Goal: Task Accomplishment & Management: Use online tool/utility

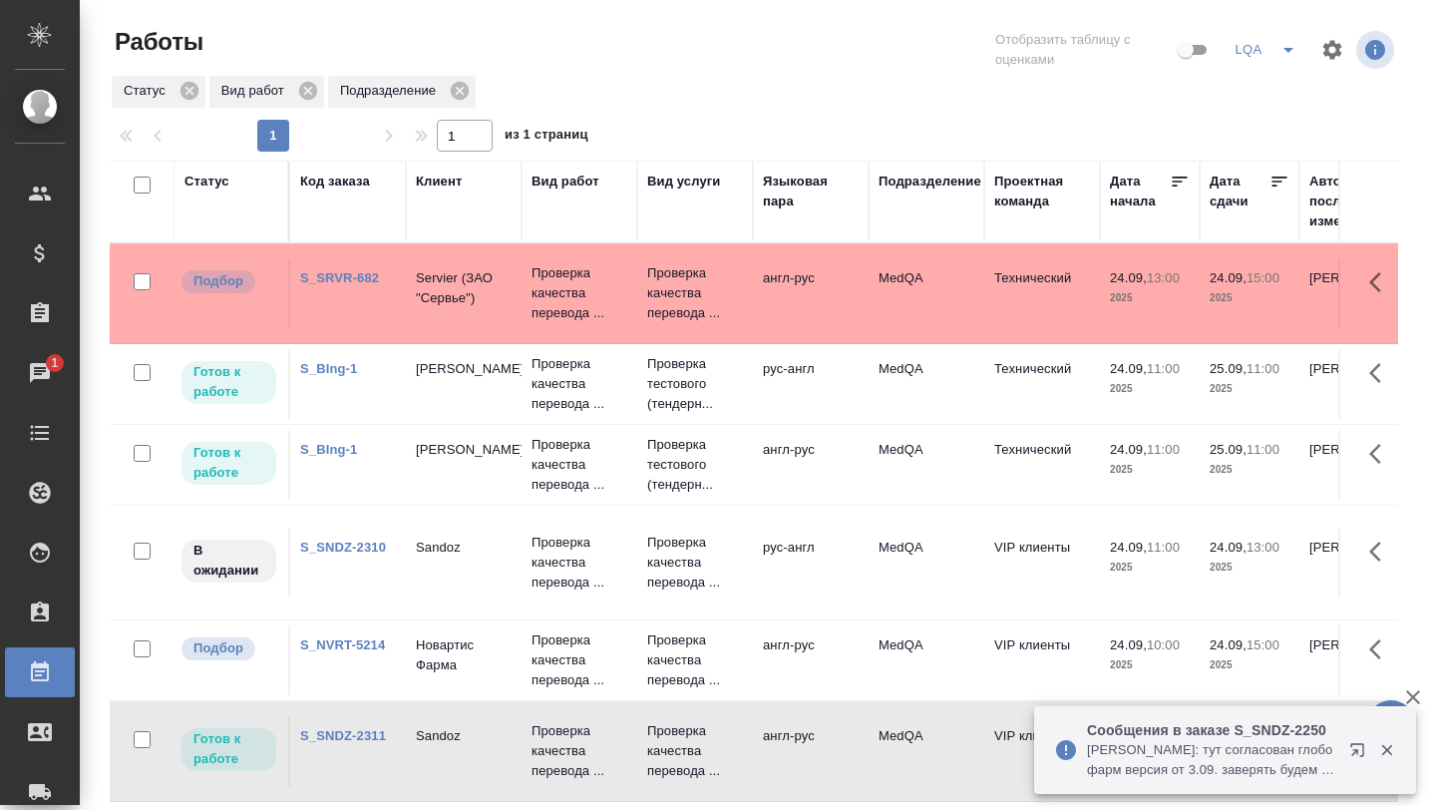
scroll to position [95, 270]
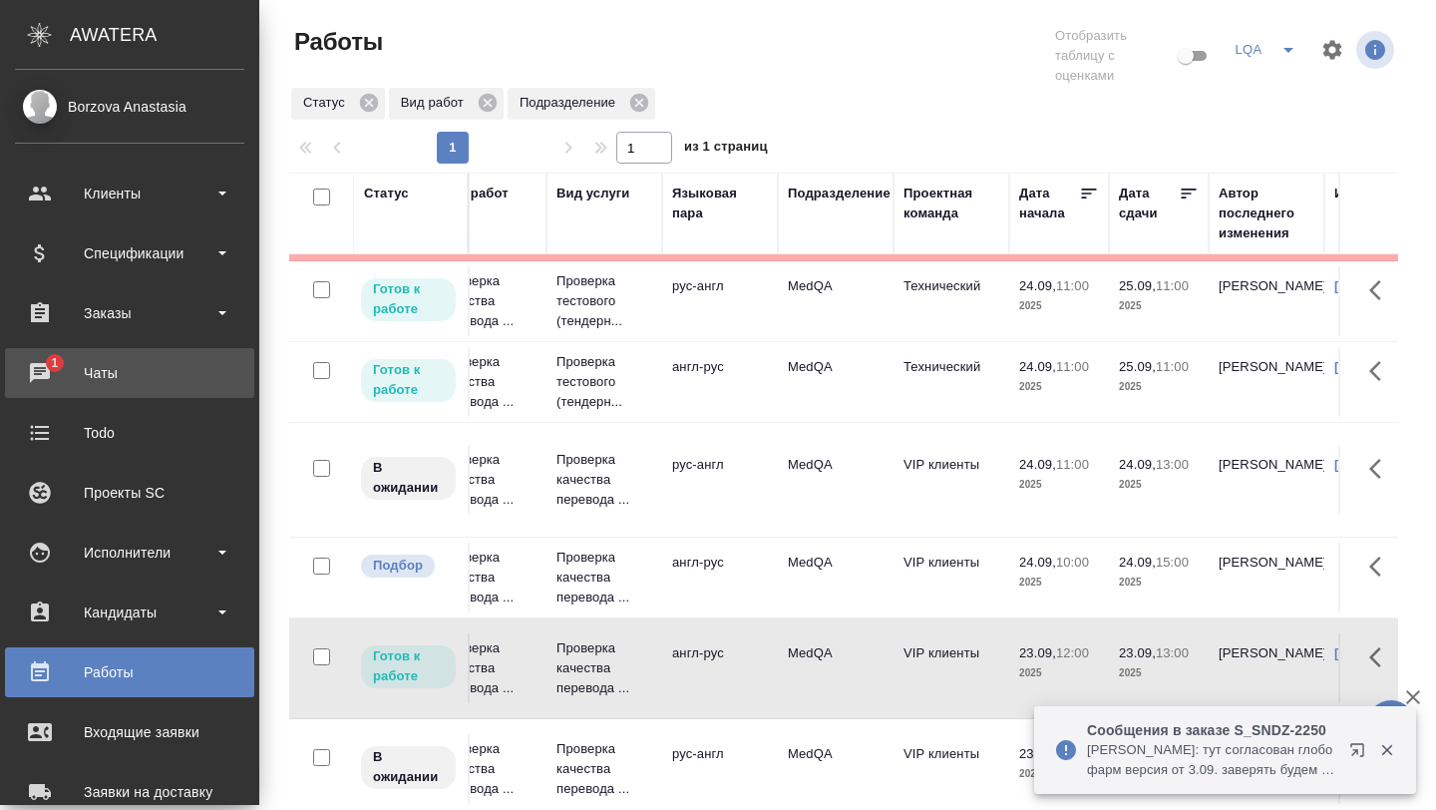
click at [82, 358] on div "Чаты" at bounding box center [129, 373] width 229 height 30
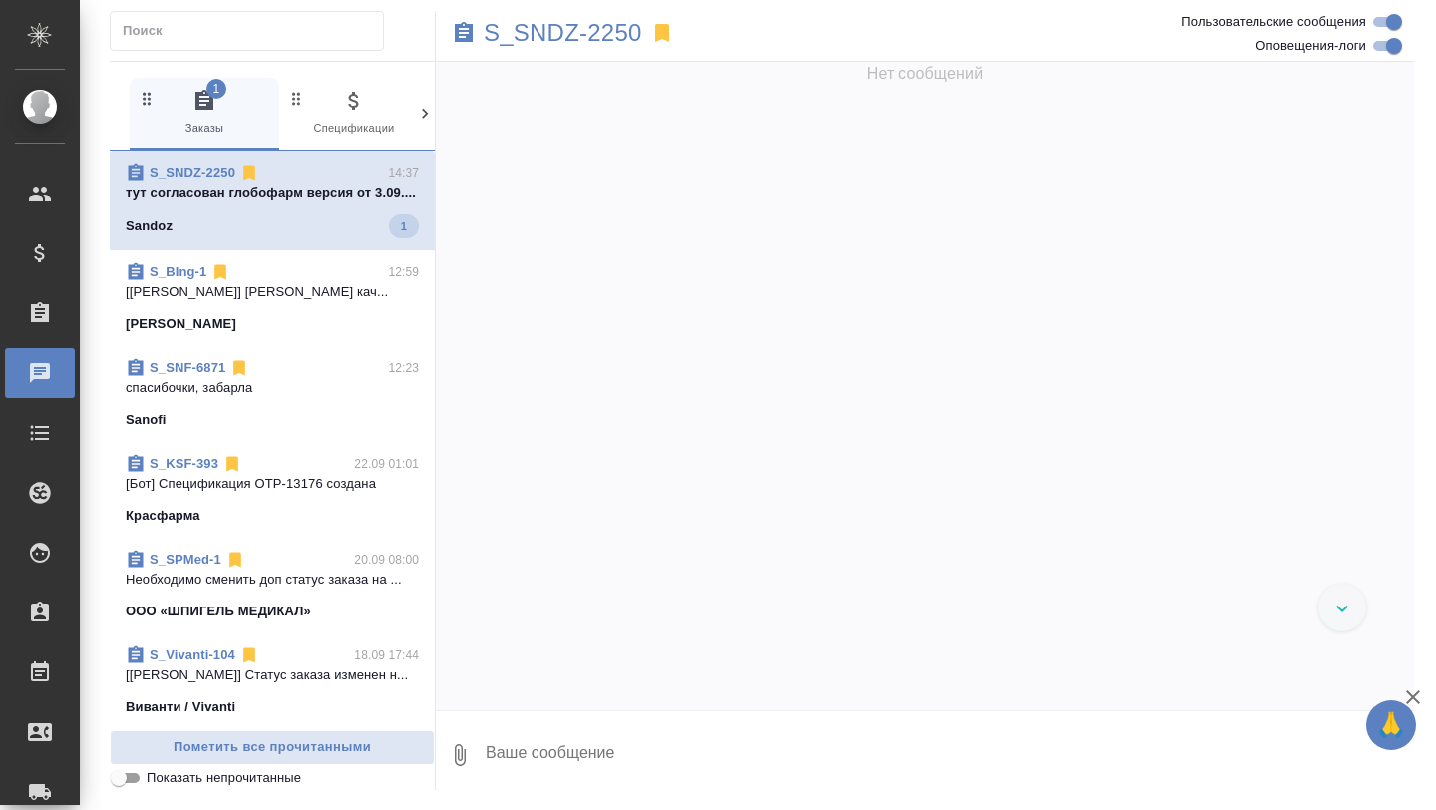
scroll to position [145093, 0]
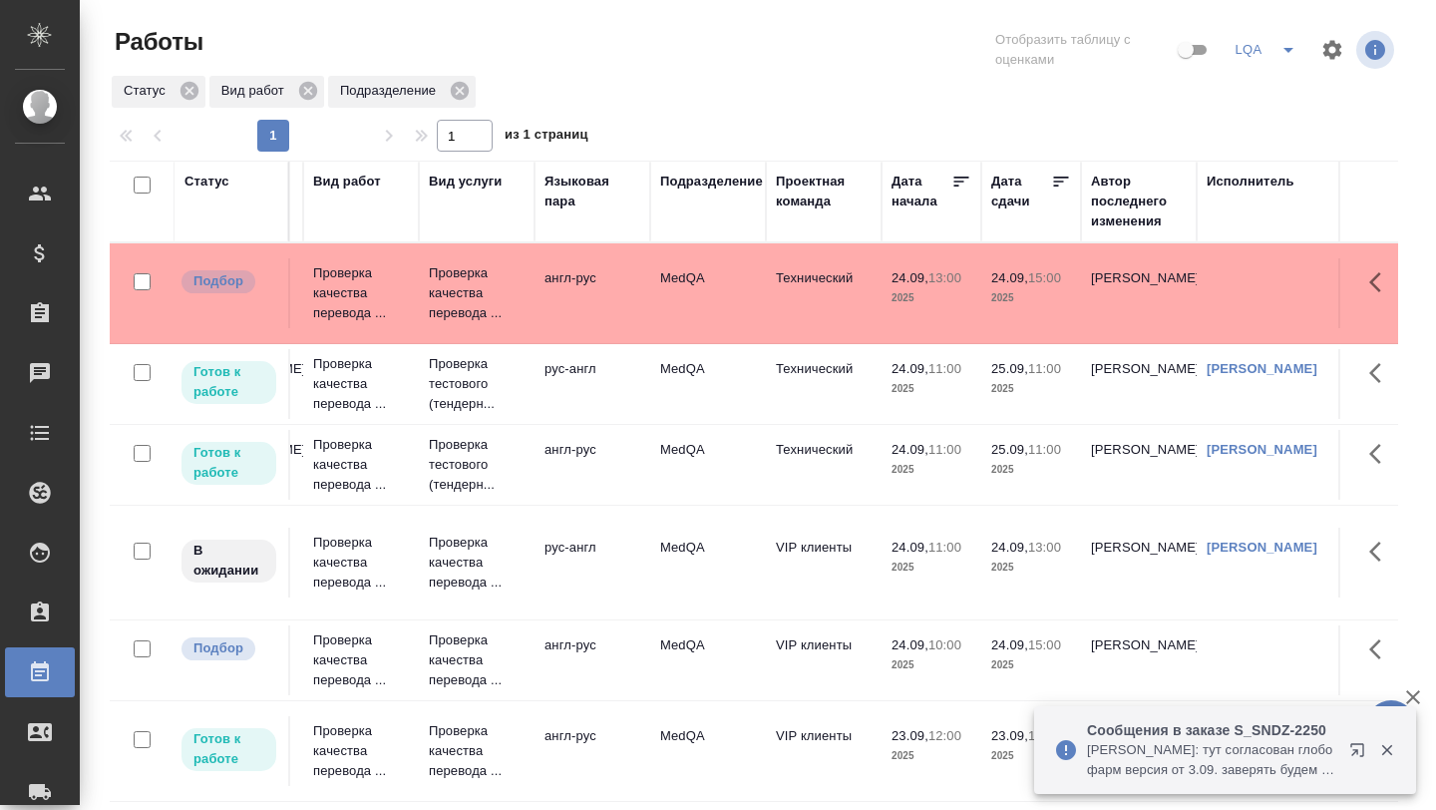
scroll to position [0, 219]
click at [708, 288] on td "MedQA" at bounding box center [707, 293] width 116 height 70
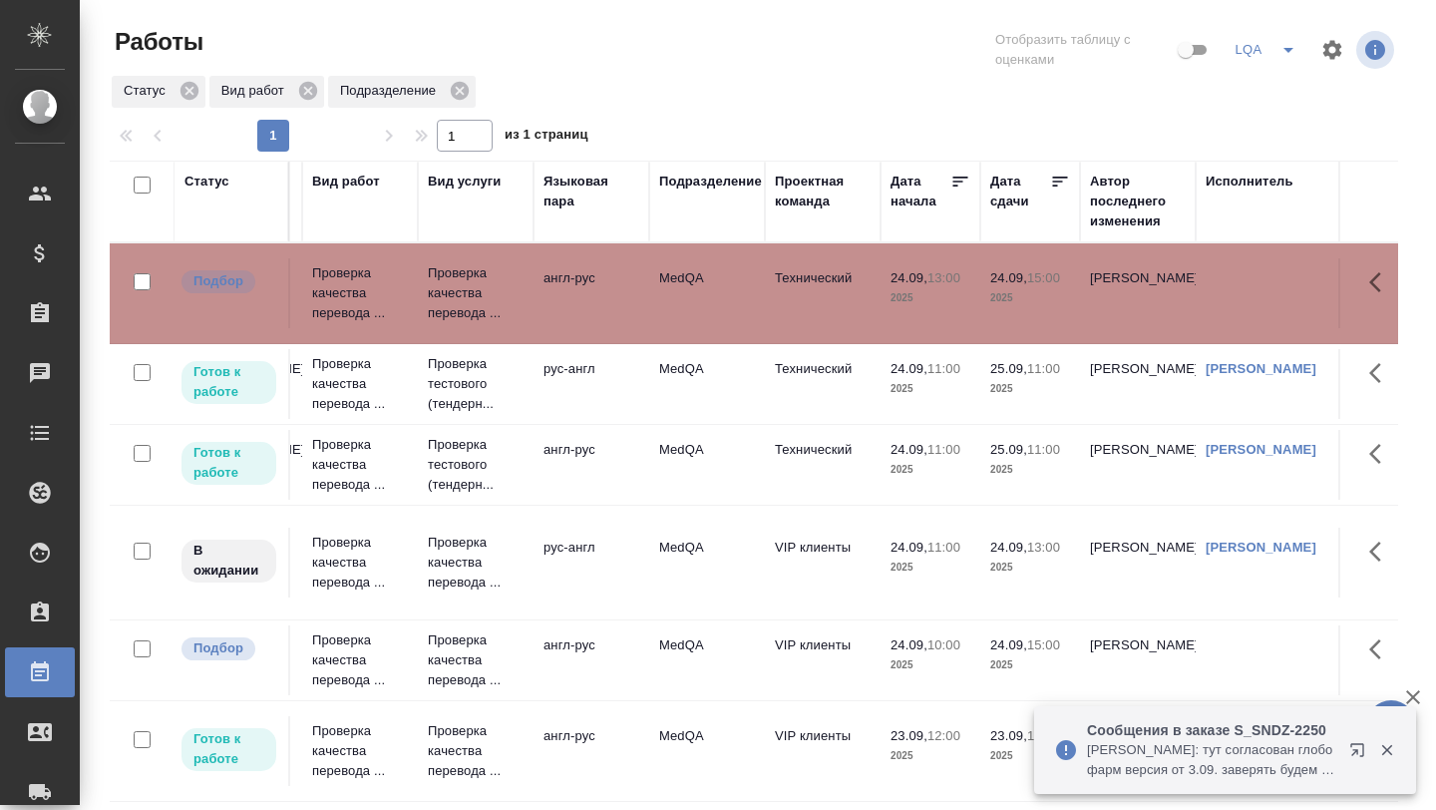
click at [708, 288] on td "MedQA" at bounding box center [707, 293] width 116 height 70
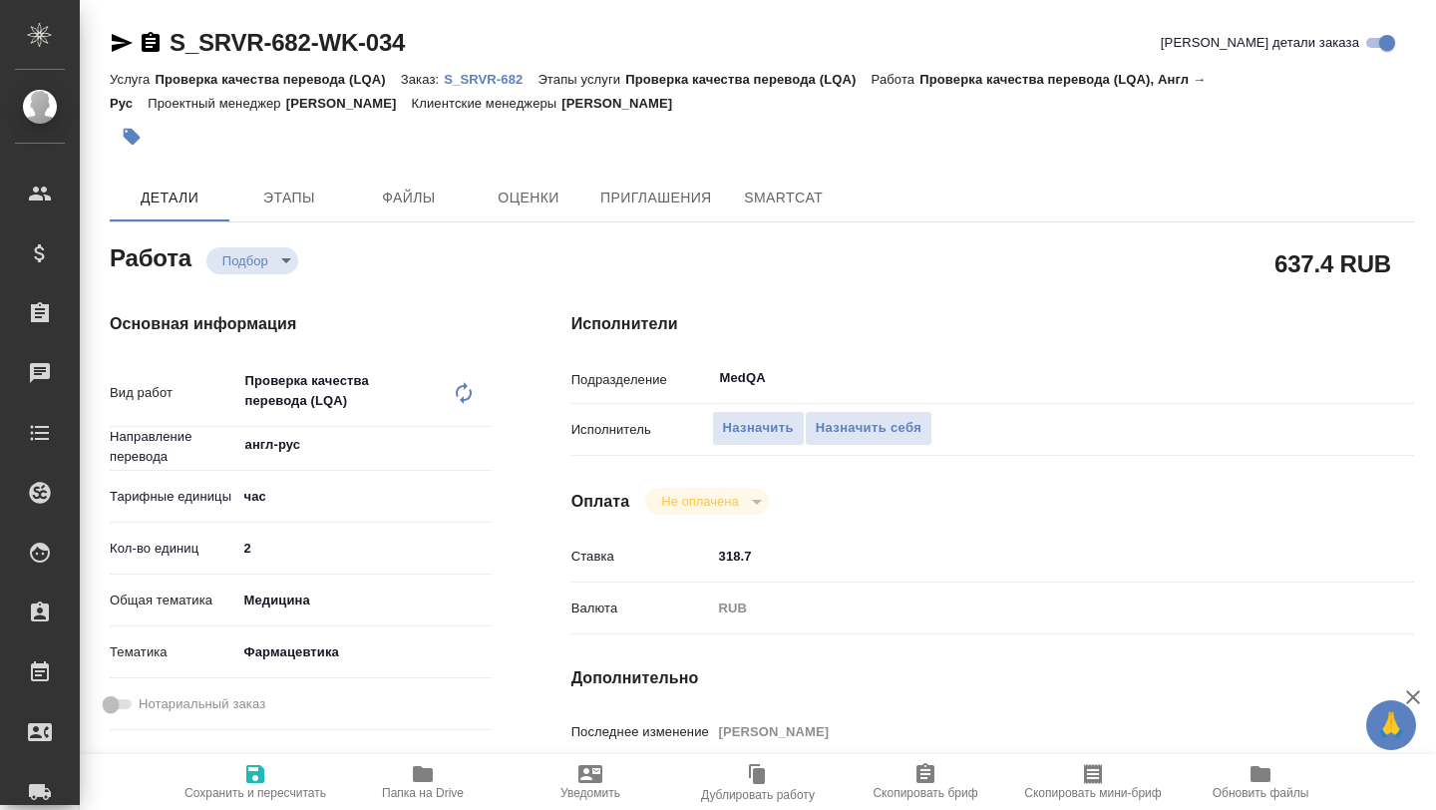
type textarea "x"
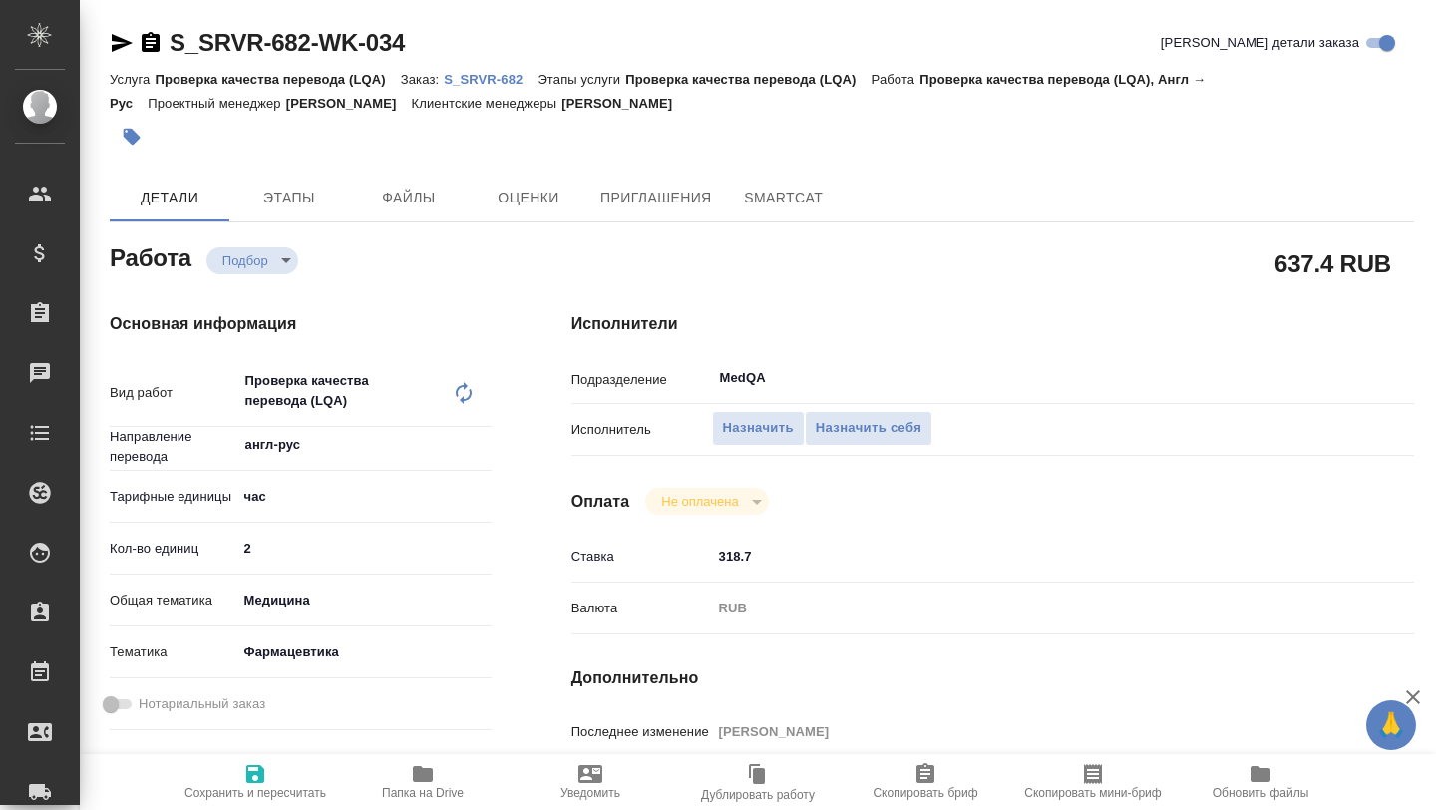
type textarea "x"
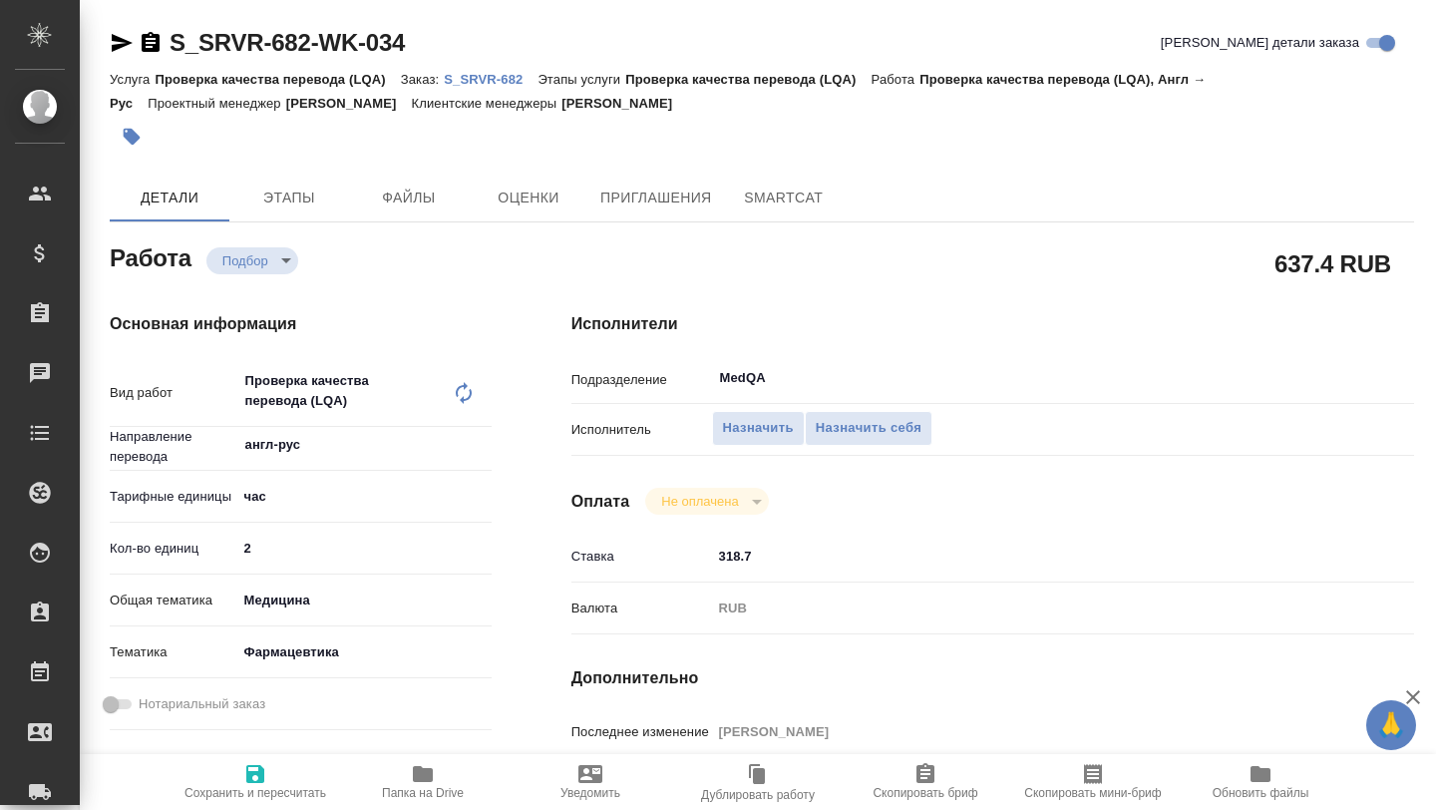
type textarea "x"
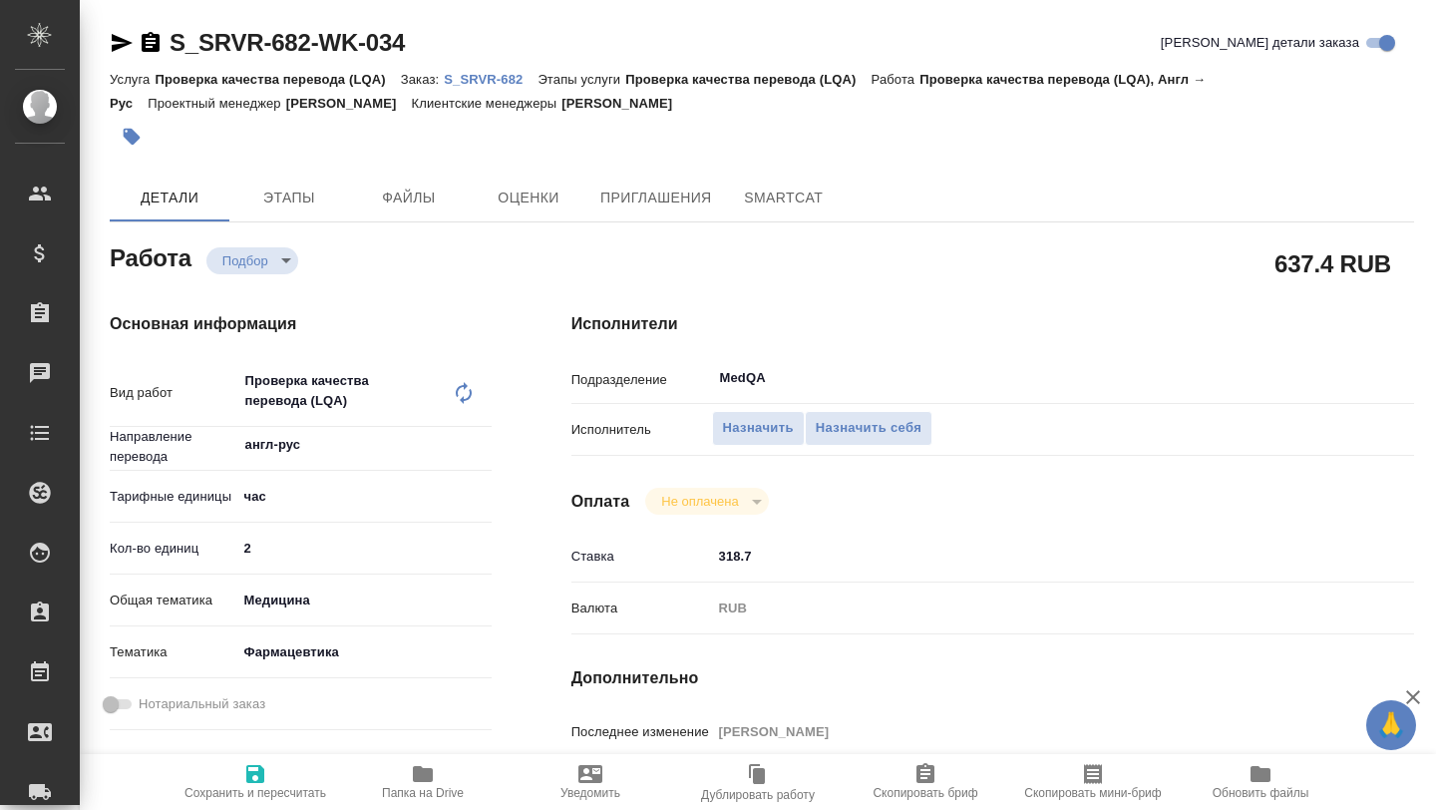
type textarea "x"
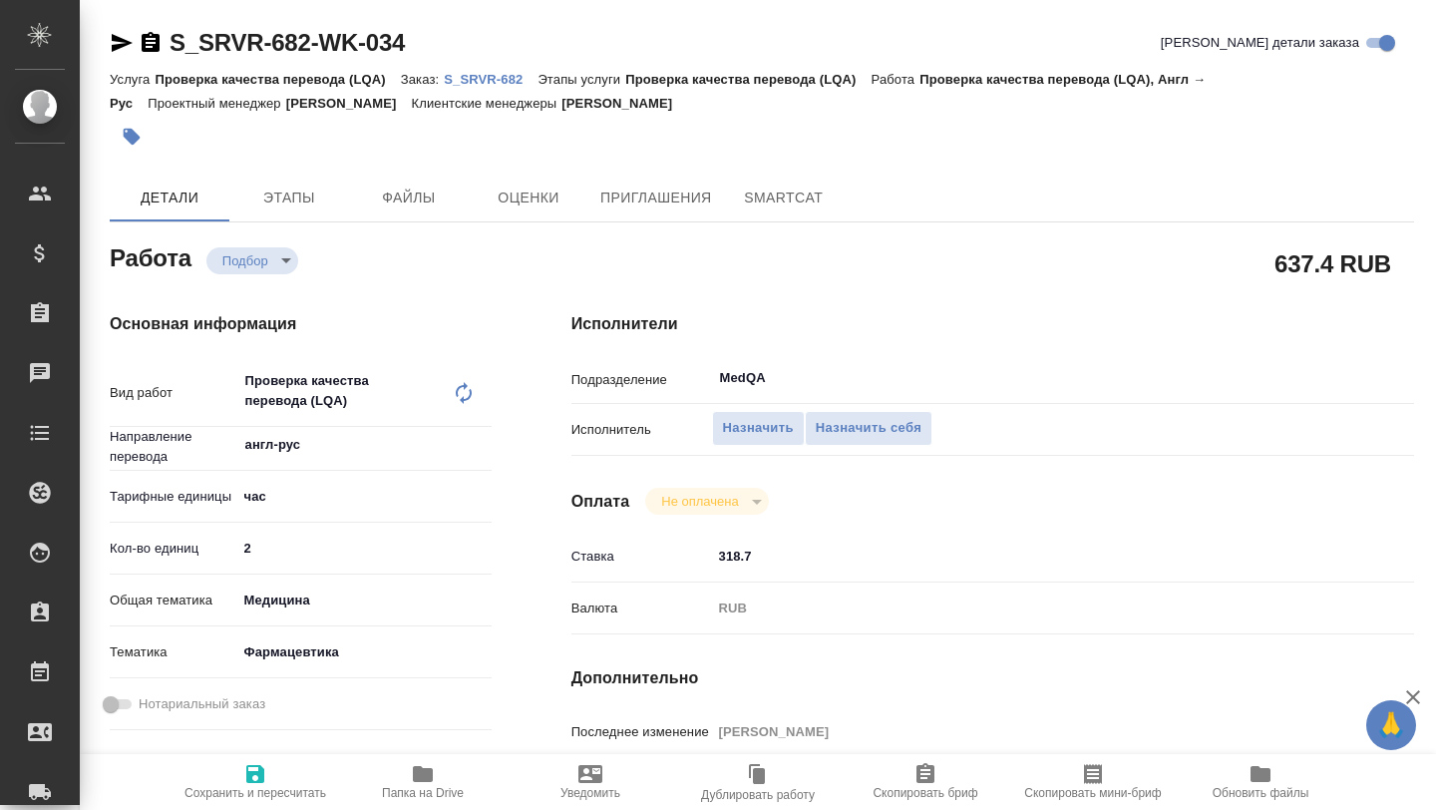
type textarea "x"
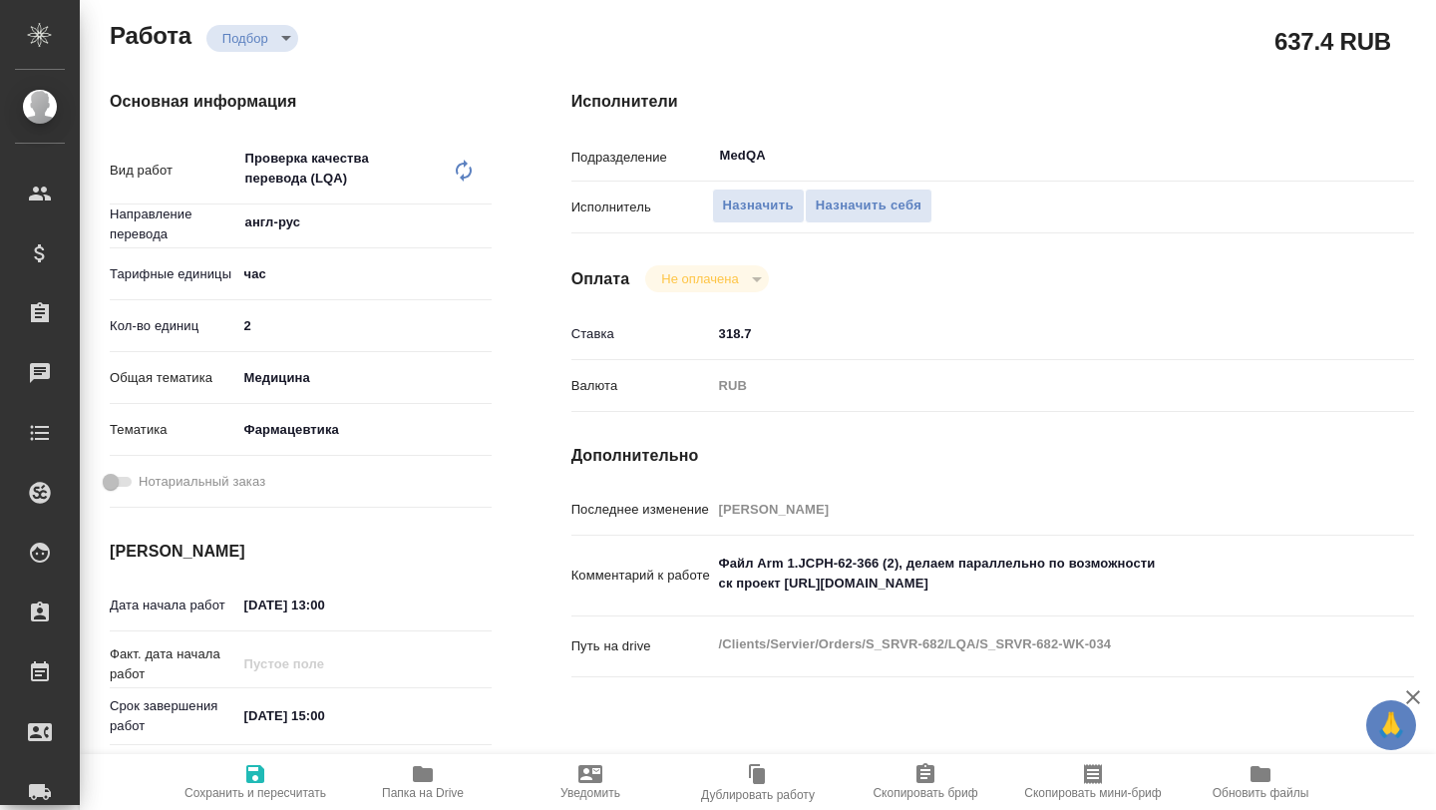
type textarea "x"
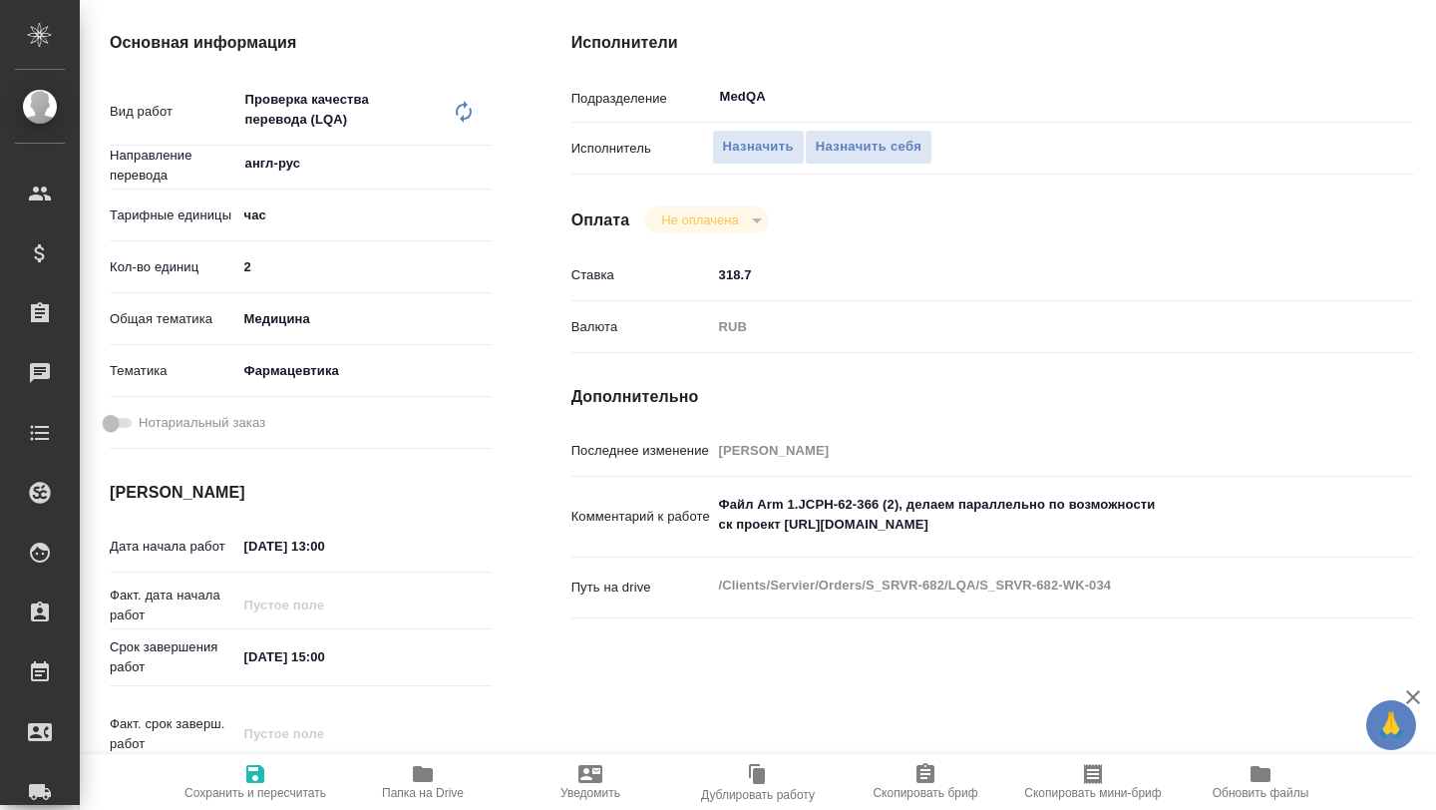
scroll to position [285, 0]
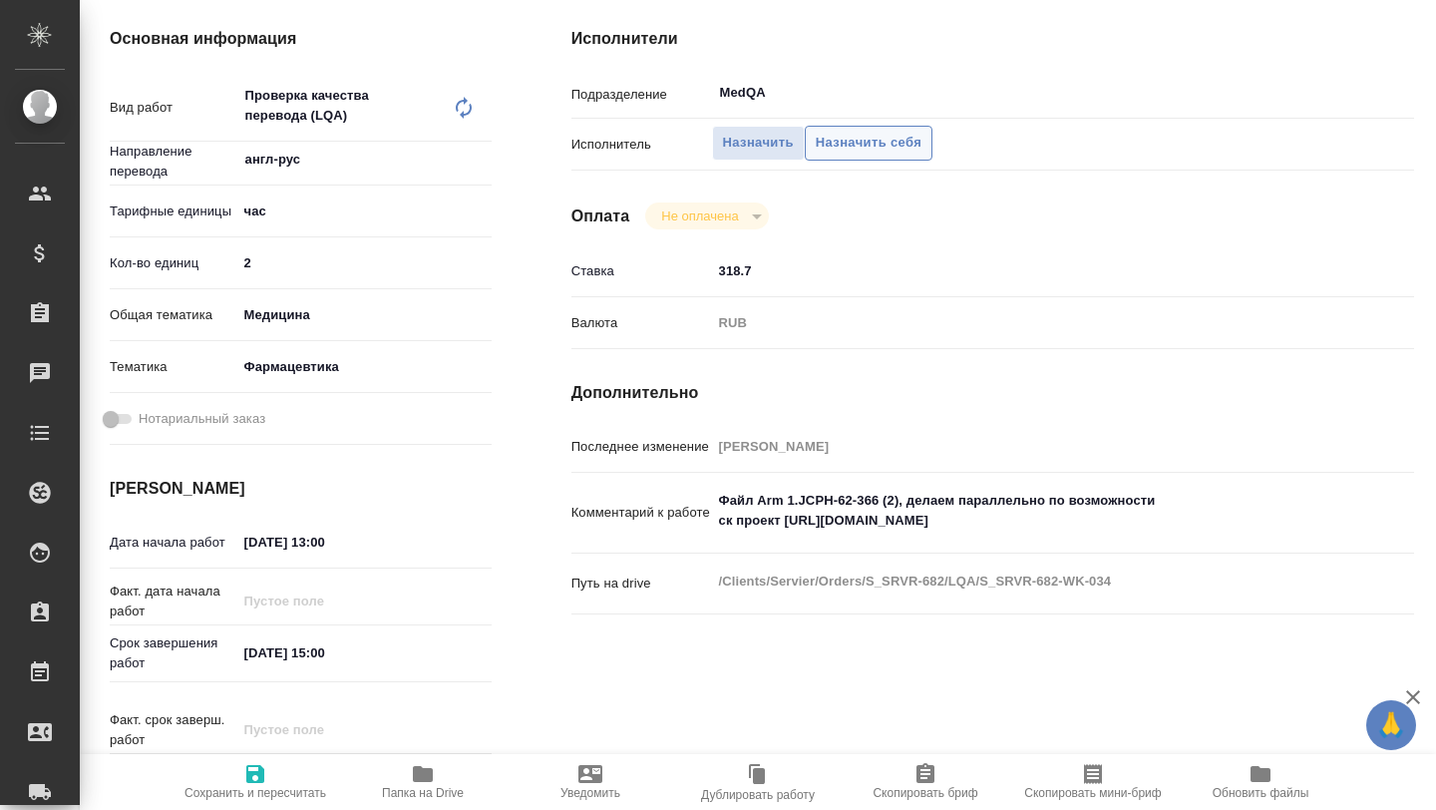
click at [877, 154] on button "Назначить себя" at bounding box center [869, 143] width 128 height 35
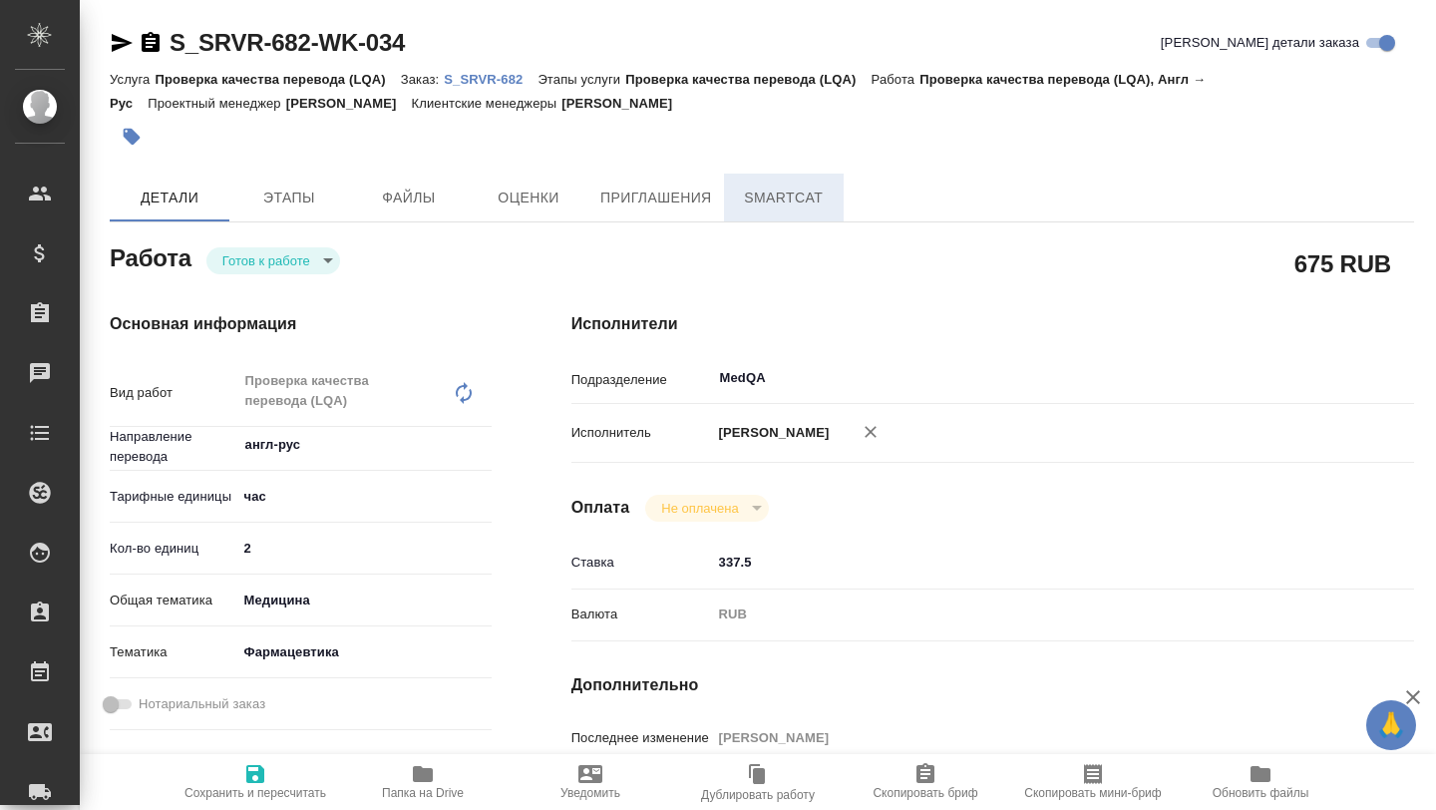
type textarea "x"
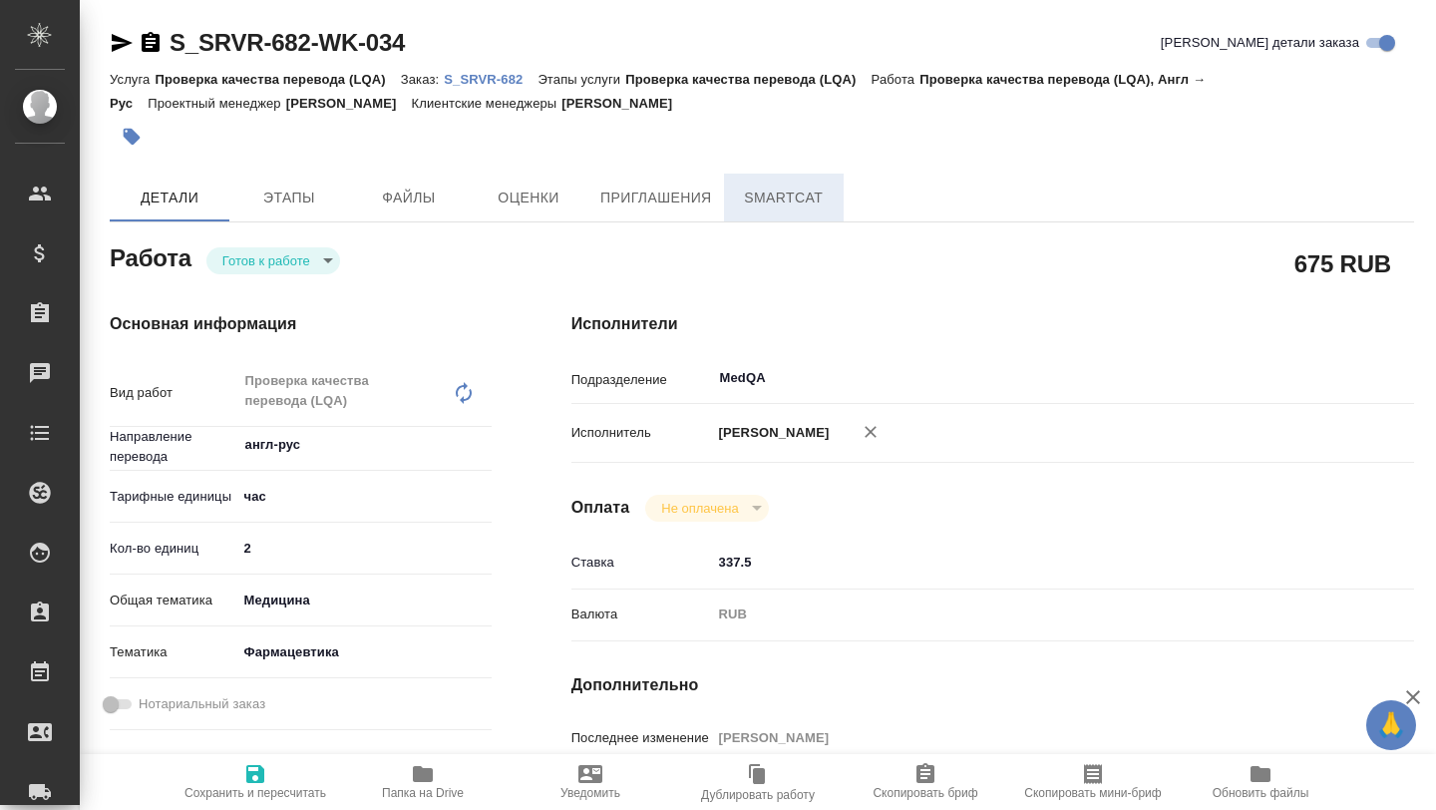
type textarea "x"
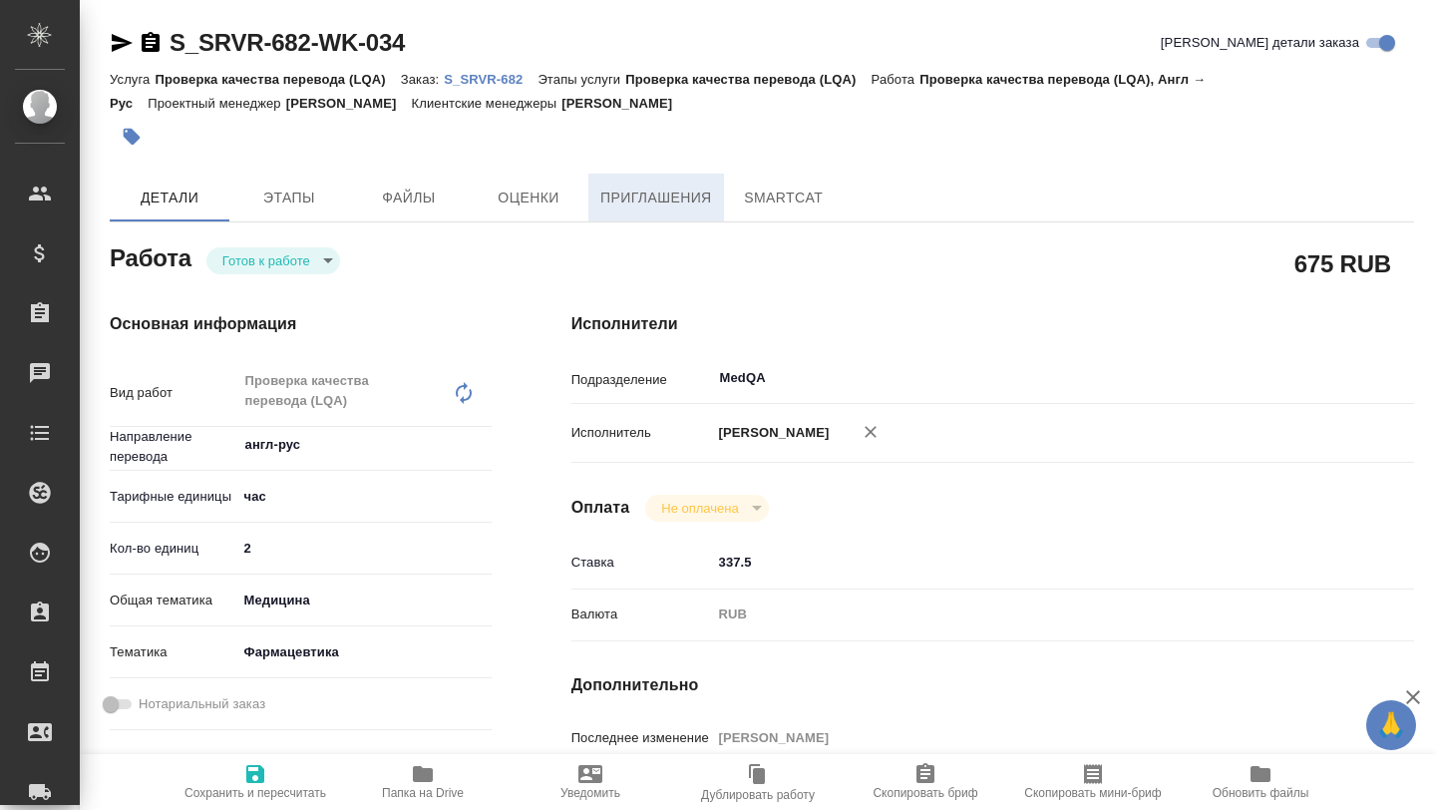
type textarea "x"
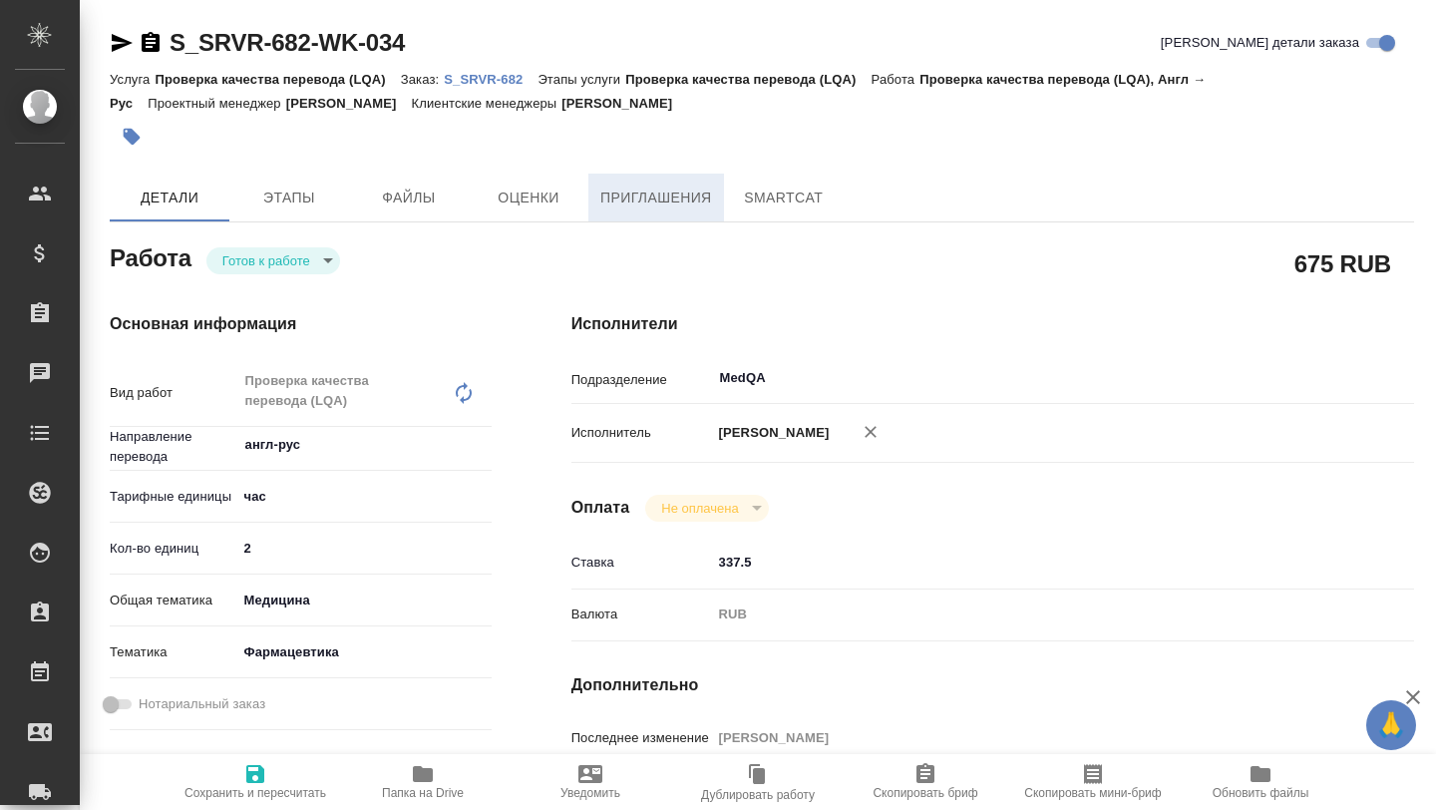
type textarea "x"
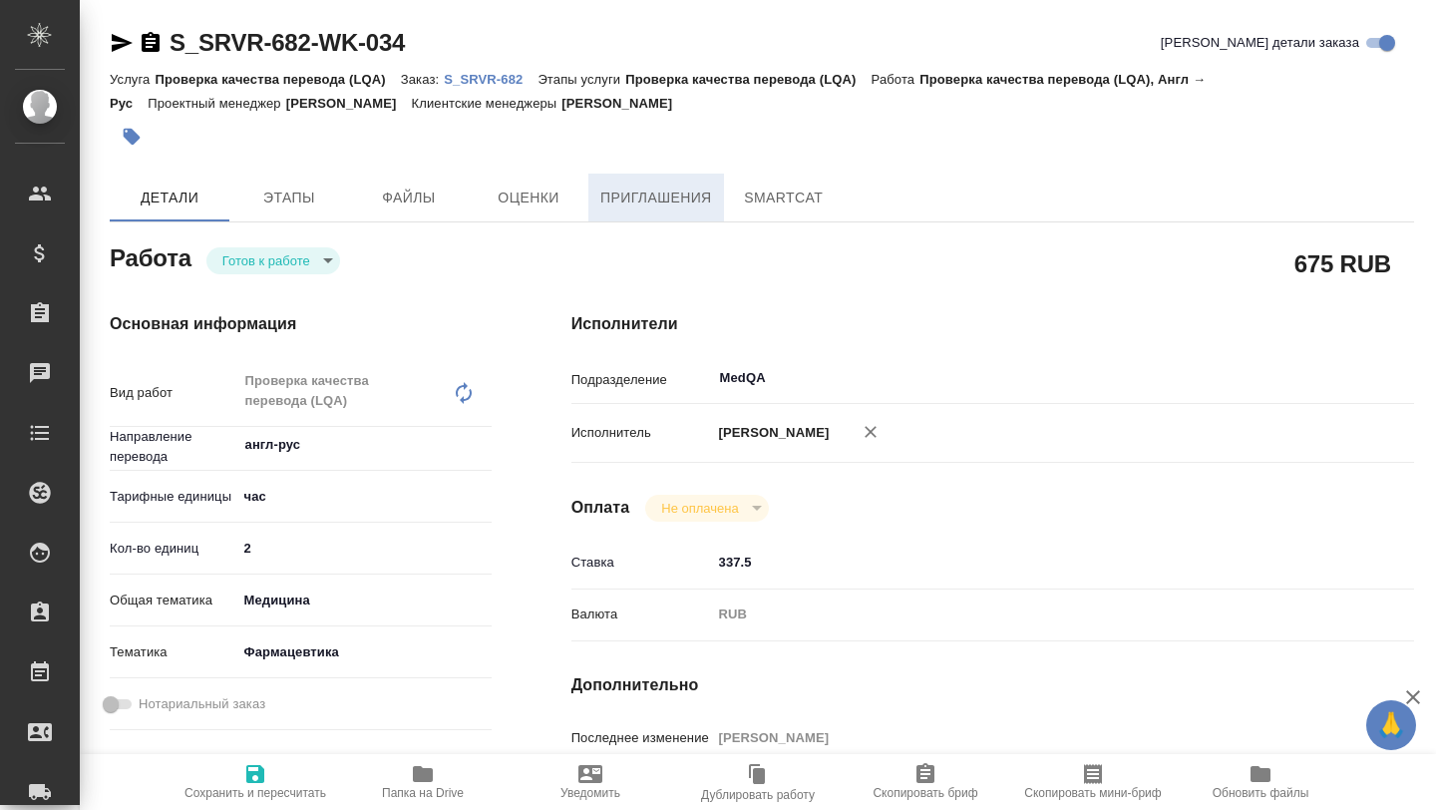
type textarea "x"
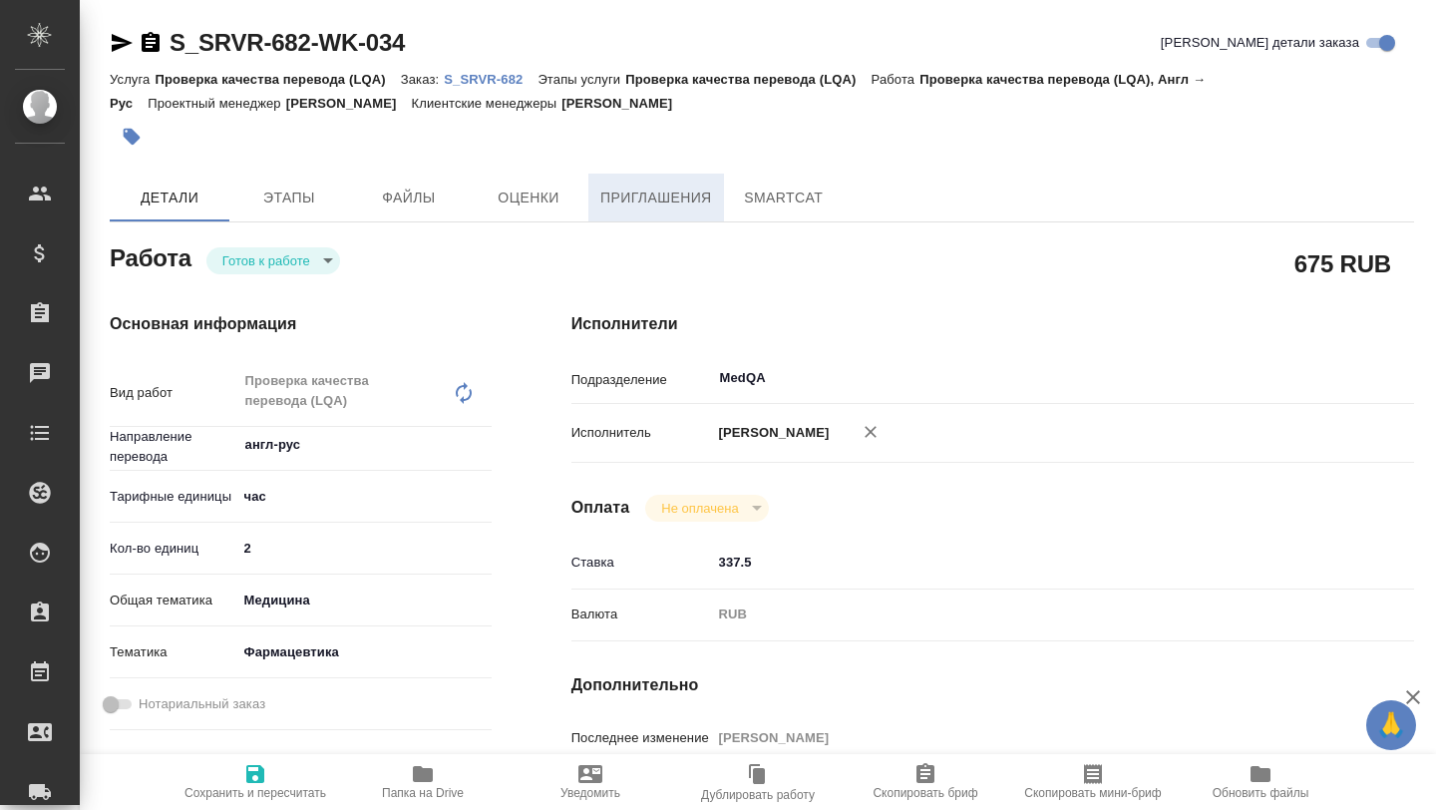
type textarea "x"
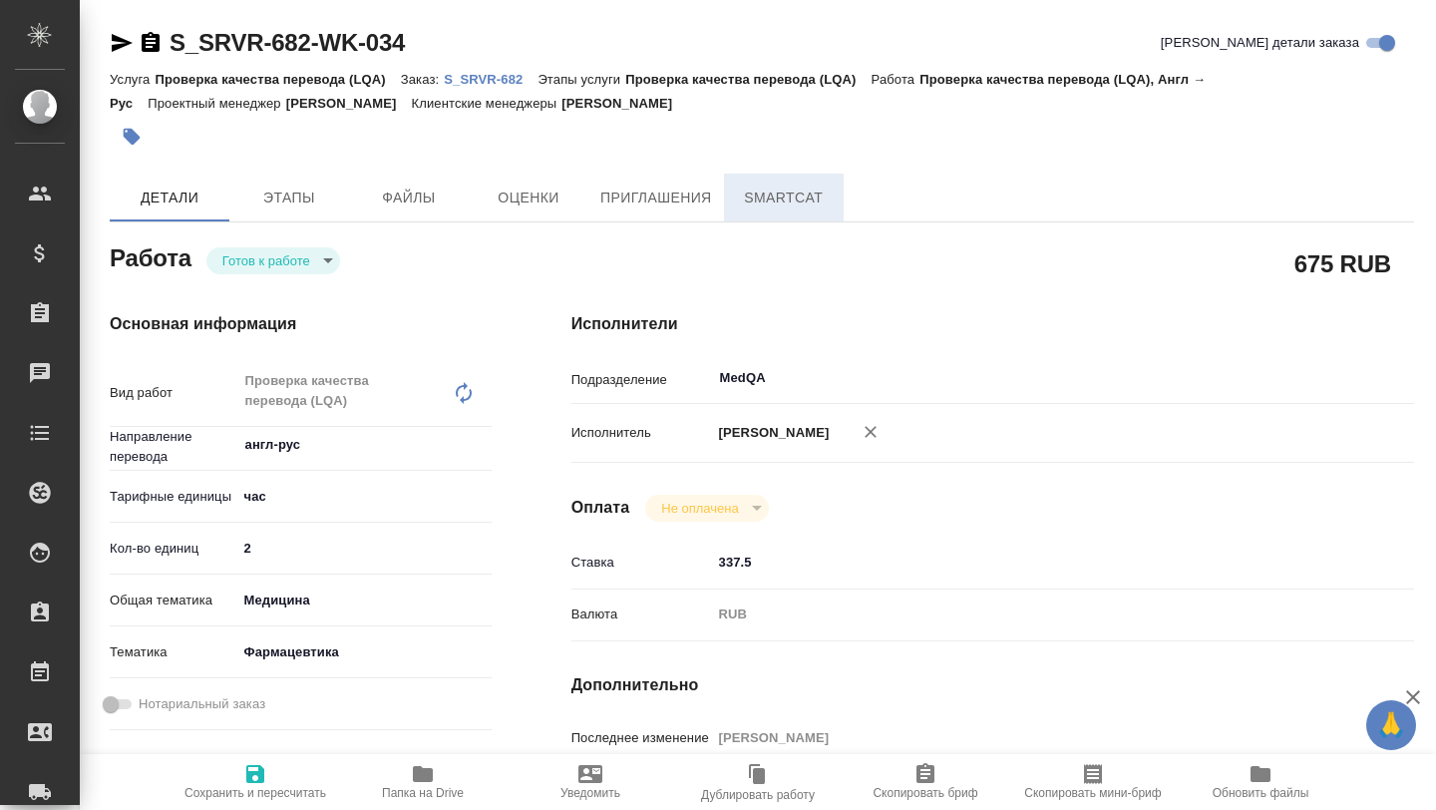
click at [746, 201] on span "SmartCat" at bounding box center [784, 197] width 96 height 25
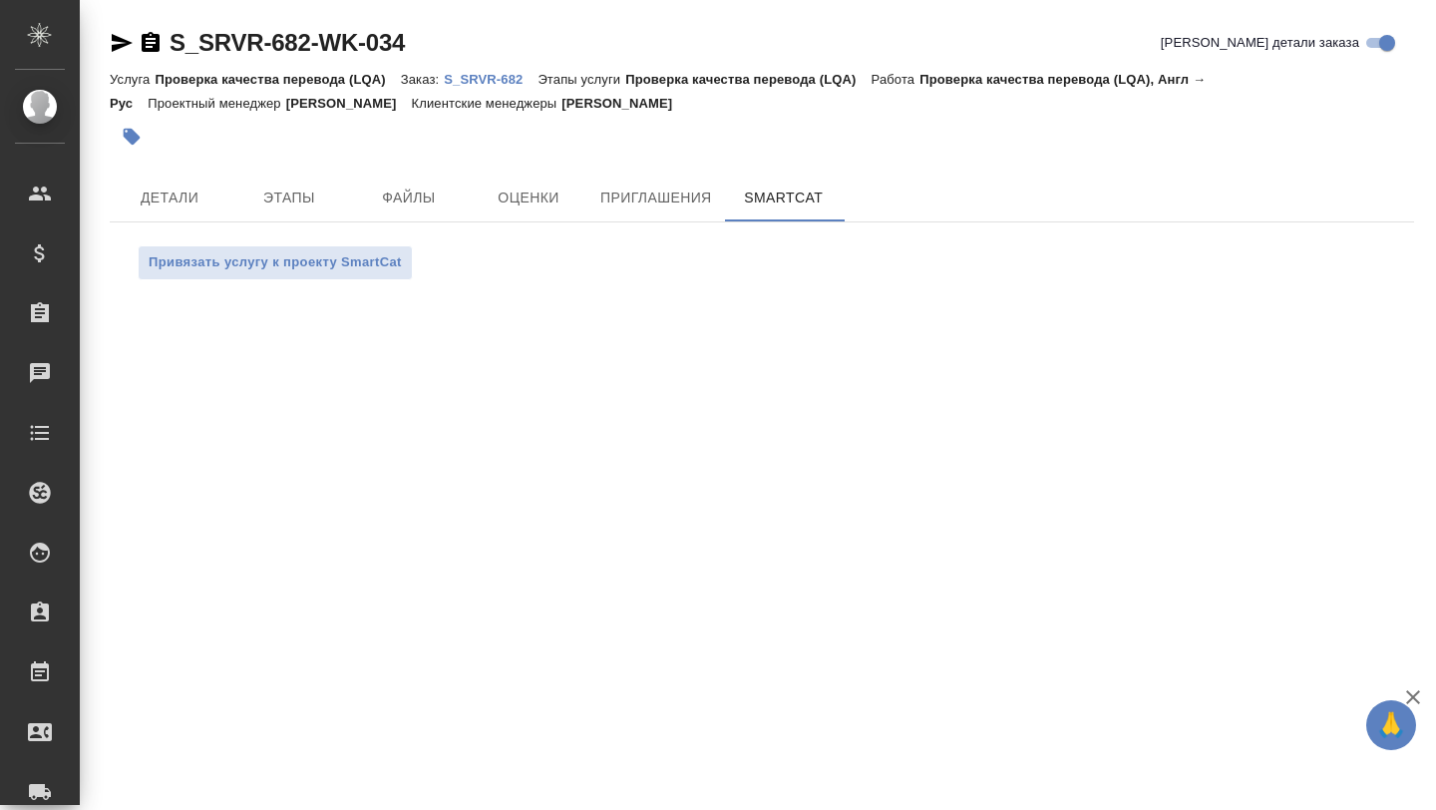
click at [457, 86] on p "S_SRVR-682" at bounding box center [491, 79] width 94 height 15
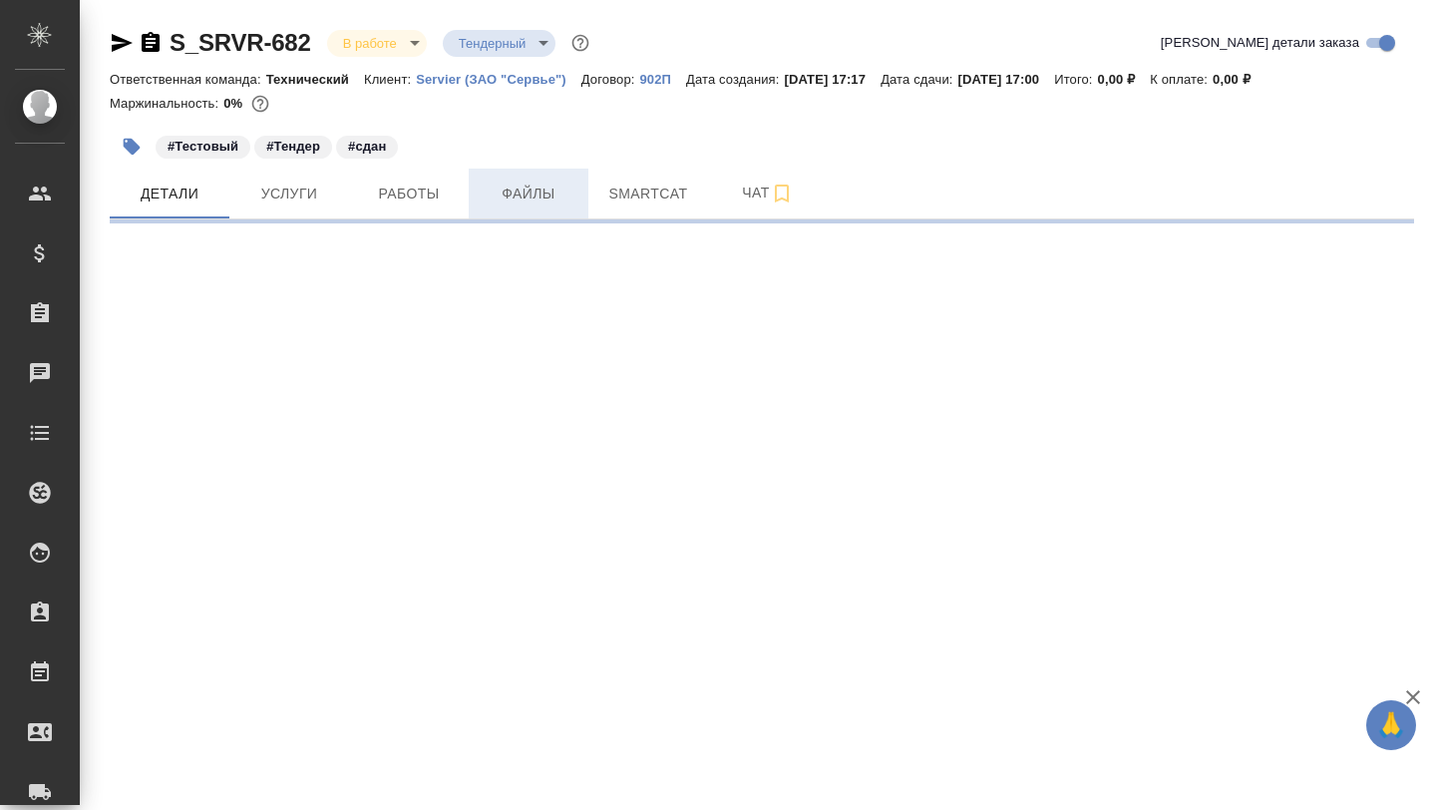
select select "RU"
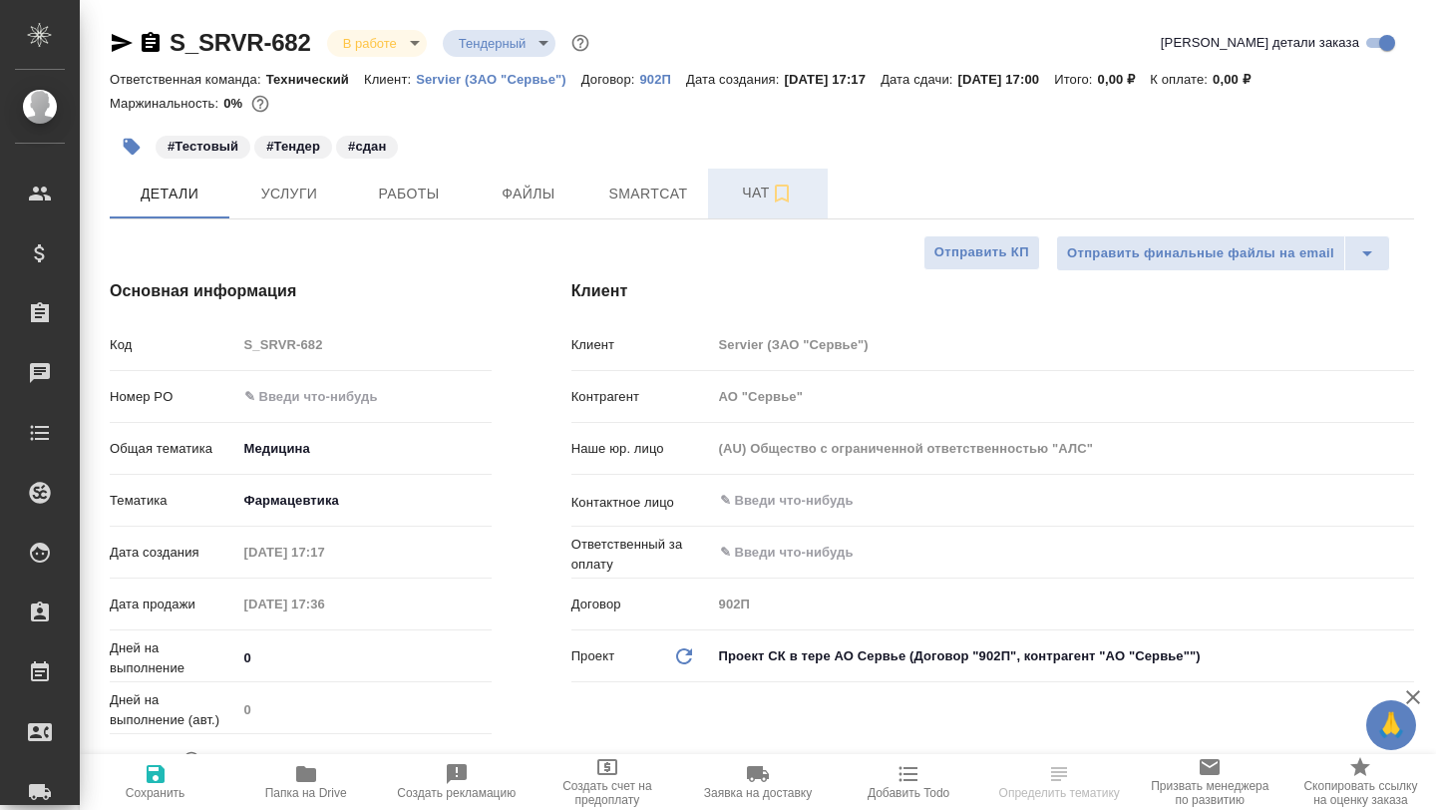
type textarea "x"
click at [658, 202] on span "Smartcat" at bounding box center [648, 193] width 96 height 25
type textarea "x"
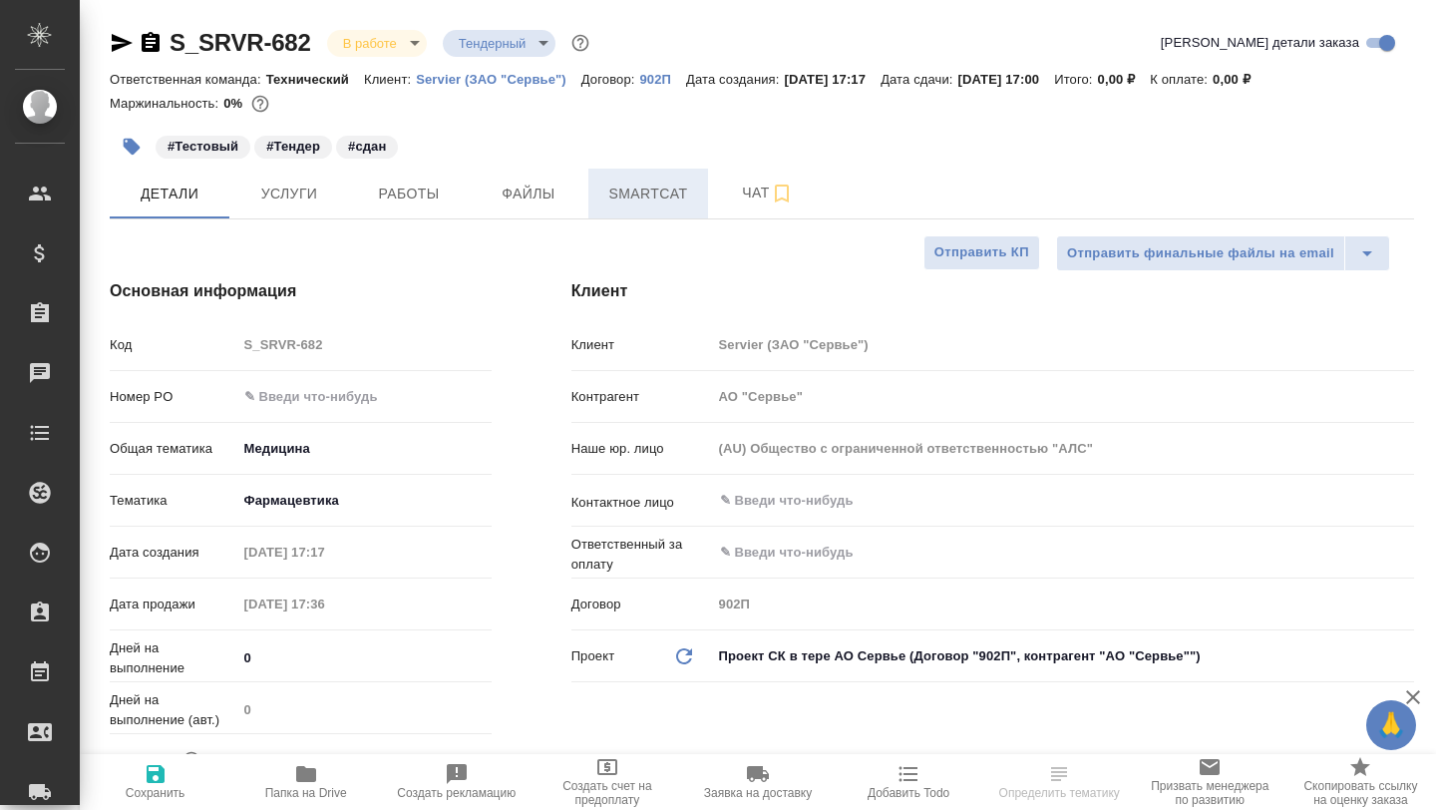
type textarea "x"
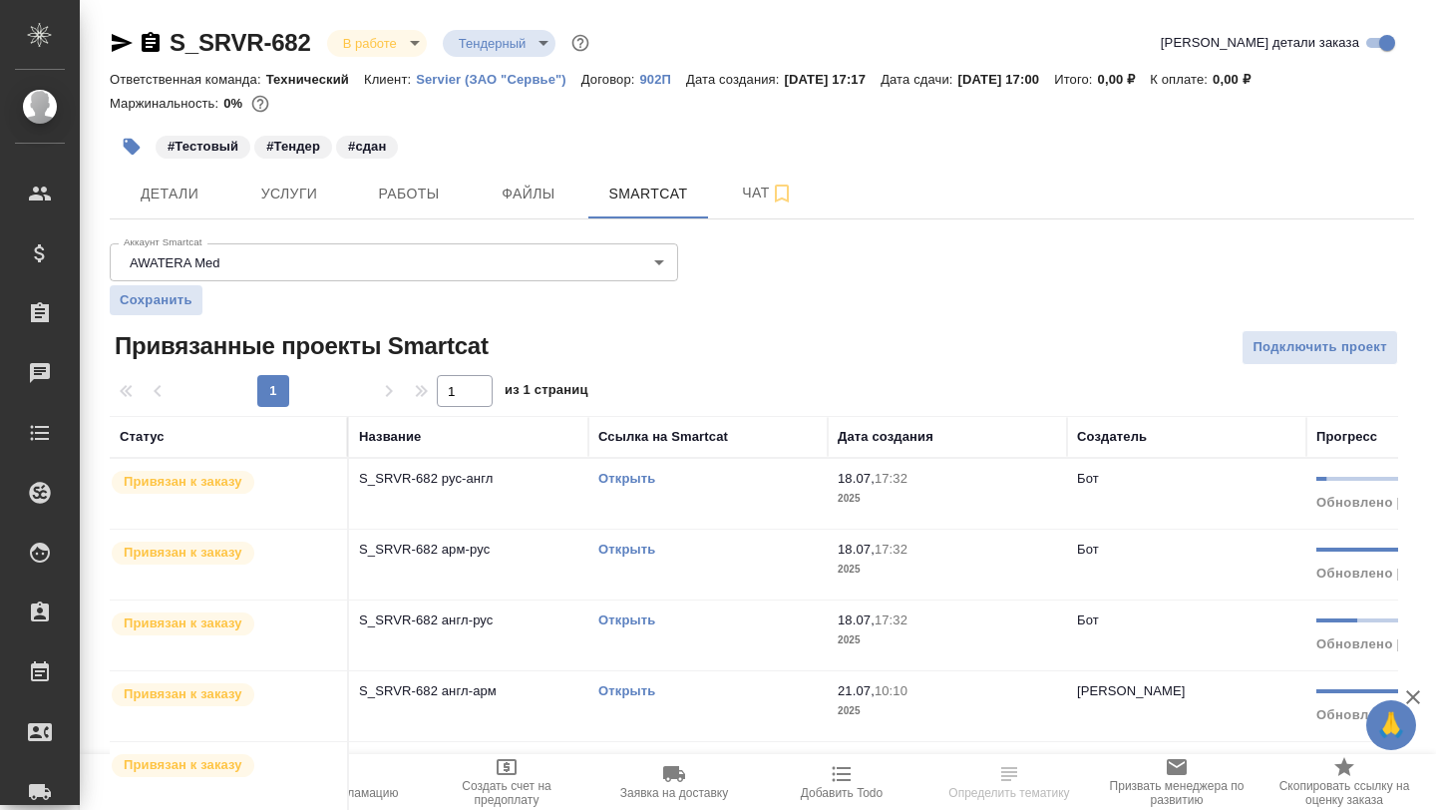
scroll to position [54, 0]
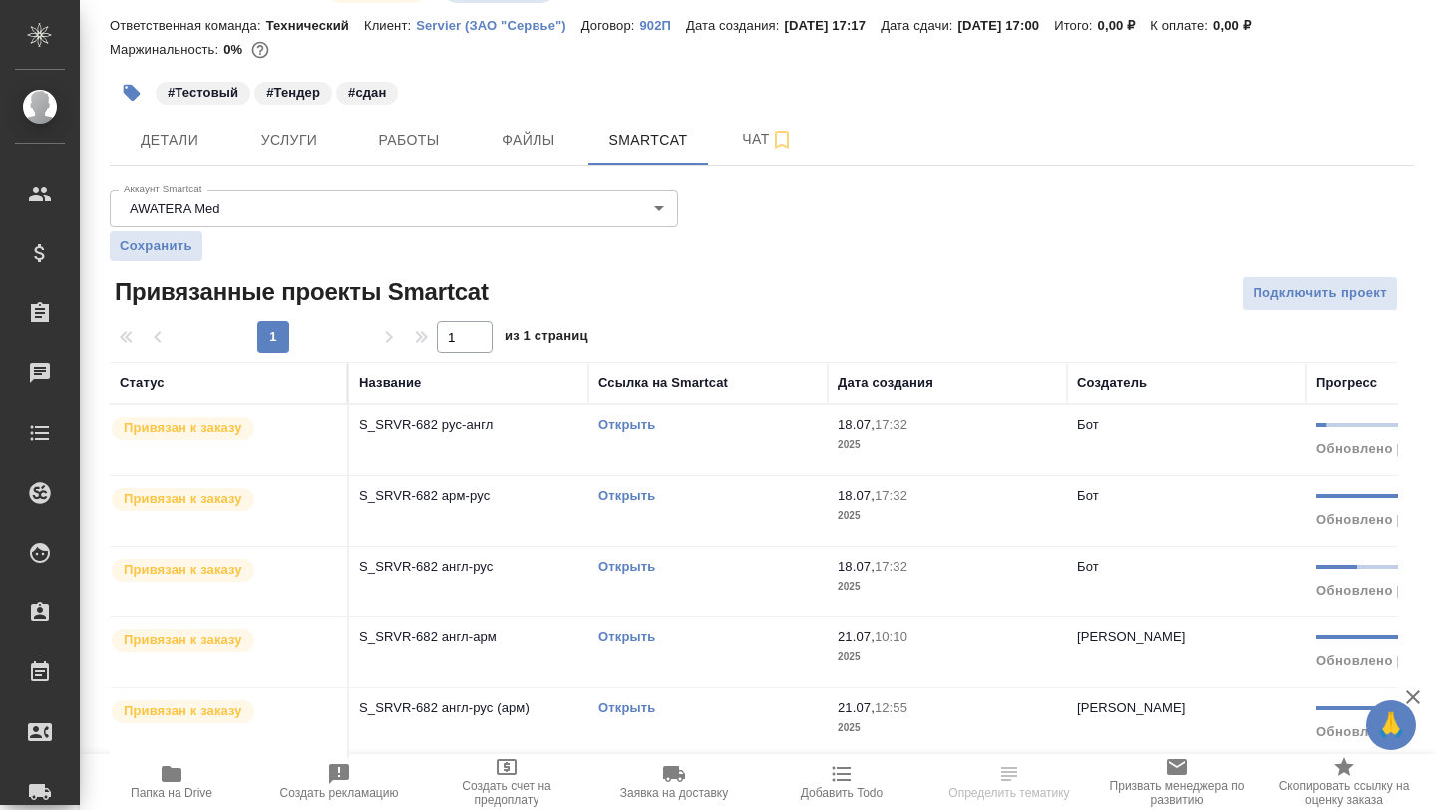
click at [629, 708] on link "Открыть" at bounding box center [626, 707] width 57 height 15
click at [619, 566] on link "Открыть" at bounding box center [626, 565] width 57 height 15
